Goal: Information Seeking & Learning: Check status

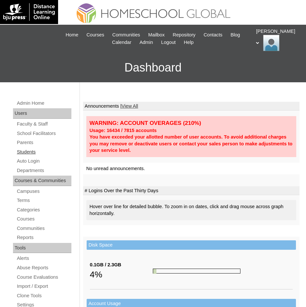
click at [33, 154] on link "Students" at bounding box center [43, 152] width 55 height 8
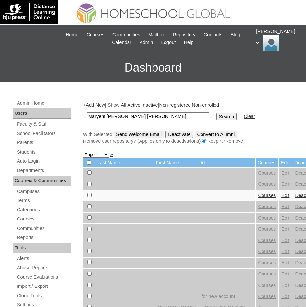
scroll to position [0, 9]
drag, startPoint x: 140, startPoint y: 116, endPoint x: 239, endPoint y: 116, distance: 99.1
click at [239, 116] on form "Maryem [PERSON_NAME] [PERSON_NAME] Search Clear" at bounding box center [191, 116] width 217 height 17
type input "[PERSON_NAME]"
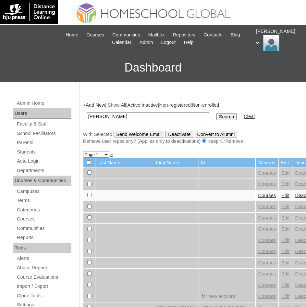
click at [217, 113] on input "Search" at bounding box center [227, 116] width 20 height 7
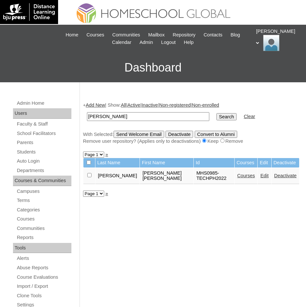
click at [246, 177] on link "Courses" at bounding box center [247, 175] width 18 height 5
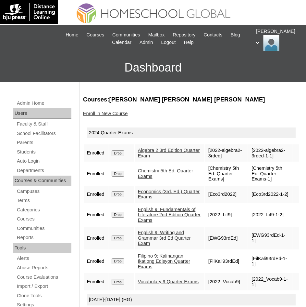
click at [159, 170] on link "Chemistry 5th Ed. Quarter Exams" at bounding box center [165, 173] width 55 height 11
